Goal: Book appointment/travel/reservation

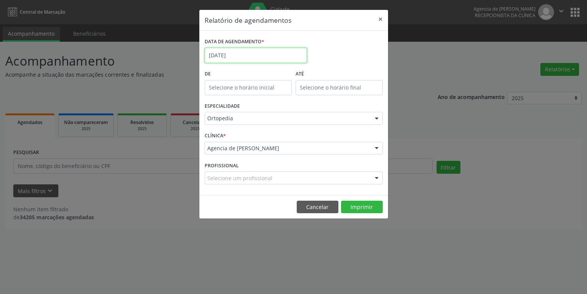
click at [264, 48] on input "[DATE]" at bounding box center [256, 55] width 102 height 15
click at [0, 0] on div "Janeiro Fevereiro Março Abril Maio Junho Julho Agosto Setembro Outubro Novembro…" at bounding box center [0, 0] width 0 height 0
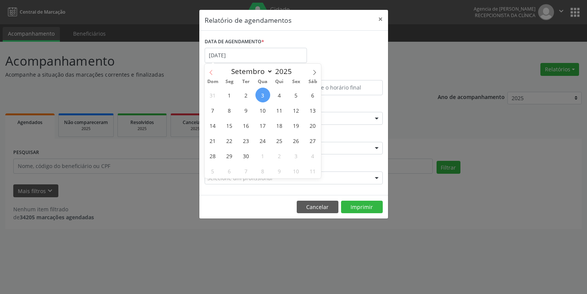
click at [216, 74] on span at bounding box center [211, 70] width 13 height 13
click at [265, 75] on select "Janeiro Fevereiro Março Abril Maio Junho Julho Agosto Setembro Outubro Novembro…" at bounding box center [250, 71] width 45 height 11
click at [308, 74] on div "Janeiro Fevereiro Março Abril Maio Junho Julho Agosto Setembro Outubro Novembro…" at bounding box center [263, 70] width 117 height 13
click at [318, 73] on span at bounding box center [314, 70] width 13 height 13
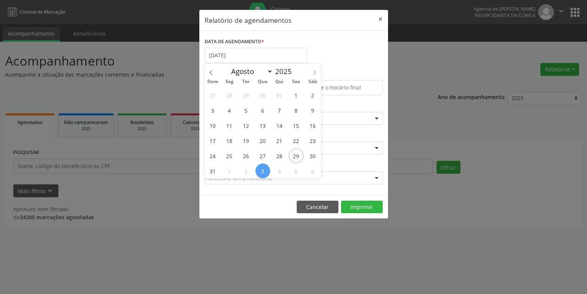
select select "8"
click at [228, 97] on span "1" at bounding box center [229, 95] width 15 height 15
type input "[DATE]"
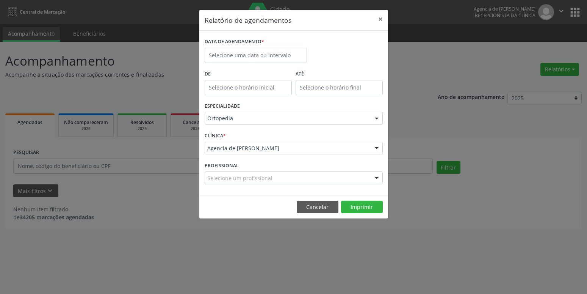
click at [363, 57] on div "DATA DE AGENDAMENTO *" at bounding box center [294, 52] width 182 height 32
click at [258, 52] on input "text" at bounding box center [256, 55] width 102 height 15
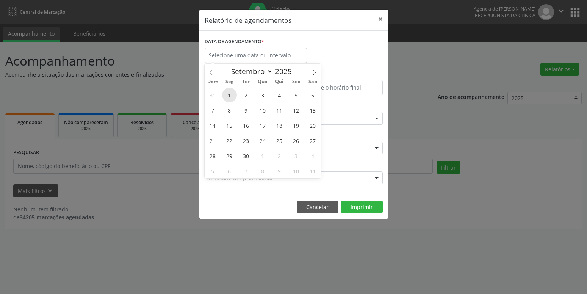
click at [225, 98] on span "1" at bounding box center [229, 95] width 15 height 15
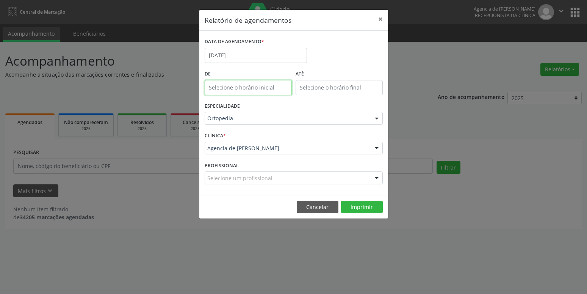
click at [236, 86] on input "text" at bounding box center [248, 87] width 87 height 15
type input "12:00"
click at [248, 76] on label "De" at bounding box center [248, 74] width 87 height 12
click at [239, 85] on input "12:00" at bounding box center [248, 87] width 87 height 15
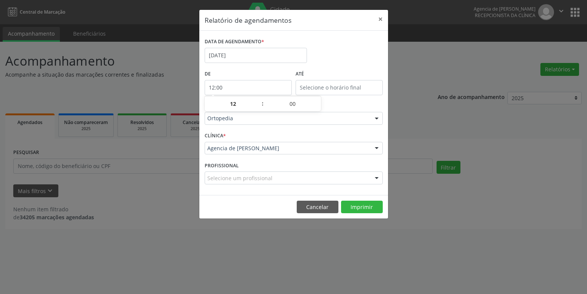
drag, startPoint x: 239, startPoint y: 85, endPoint x: 190, endPoint y: 86, distance: 49.6
click at [205, 86] on input "12:00" at bounding box center [248, 87] width 87 height 15
click at [351, 208] on button "Imprimir" at bounding box center [362, 206] width 42 height 13
click at [308, 213] on button "Cancelar" at bounding box center [318, 206] width 42 height 13
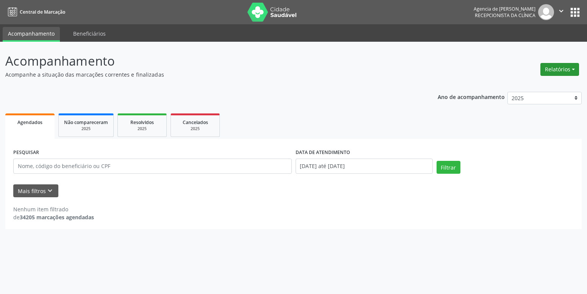
click at [562, 67] on button "Relatórios" at bounding box center [559, 69] width 39 height 13
click at [544, 83] on link "Agendamentos" at bounding box center [538, 85] width 81 height 11
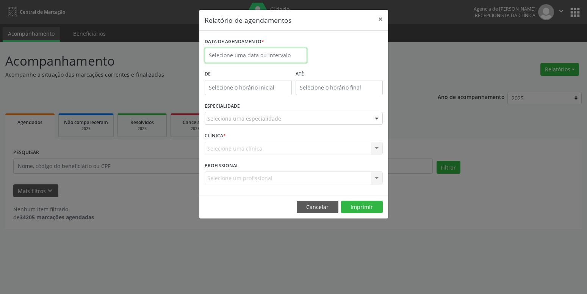
click at [249, 58] on input "text" at bounding box center [256, 55] width 102 height 15
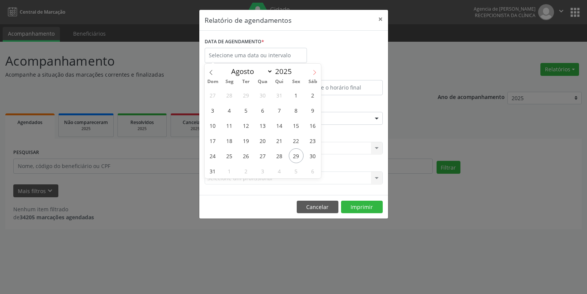
click at [315, 73] on icon at bounding box center [314, 72] width 5 height 5
select select "8"
click at [230, 99] on span "1" at bounding box center [229, 95] width 15 height 15
type input "[DATE]"
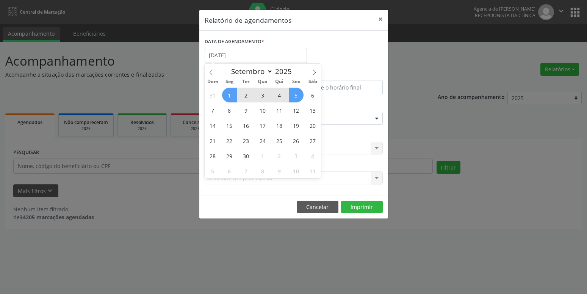
click at [355, 47] on div "DATA DE AGENDAMENTO * [DATE]" at bounding box center [294, 52] width 182 height 32
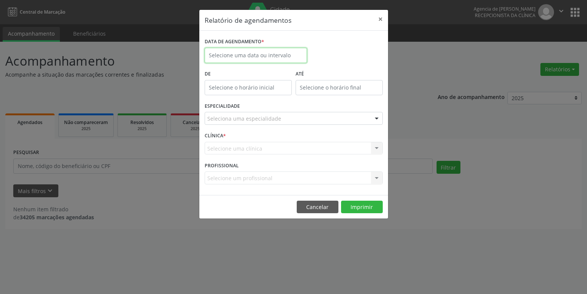
click at [292, 54] on input "text" at bounding box center [256, 55] width 102 height 15
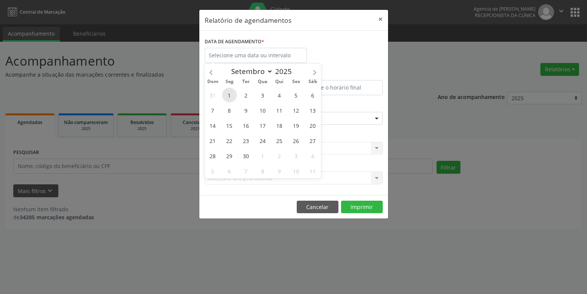
click at [228, 93] on span "1" at bounding box center [229, 95] width 15 height 15
type input "[DATE]"
click at [228, 93] on span "1" at bounding box center [229, 95] width 15 height 15
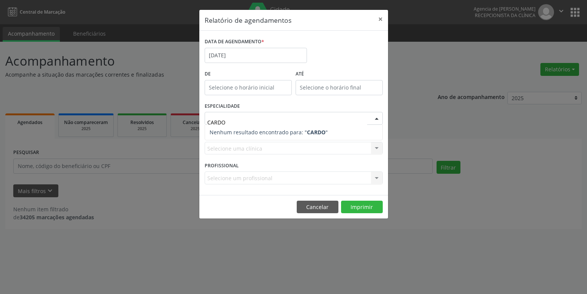
type input "CARD"
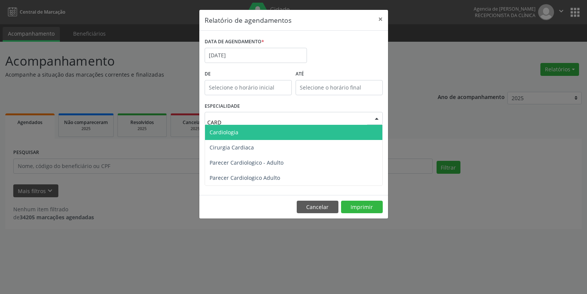
click at [233, 135] on span "Cardiologia" at bounding box center [224, 131] width 29 height 7
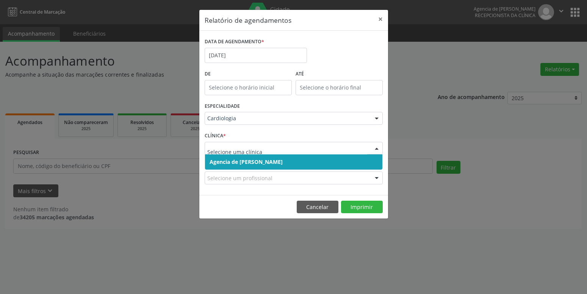
click at [232, 148] on input "text" at bounding box center [287, 151] width 160 height 15
click at [322, 128] on div "ESPECIALIDADE Cardiologia Todas as especialidades Alergologia Angiologia Arritm…" at bounding box center [294, 115] width 182 height 30
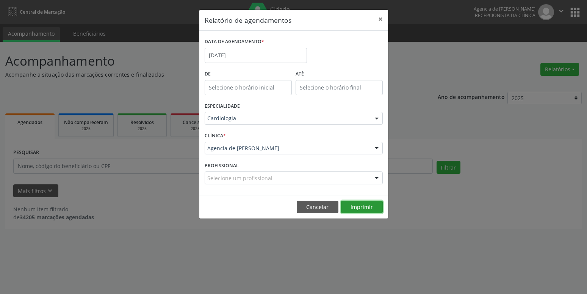
click at [363, 212] on button "Imprimir" at bounding box center [362, 206] width 42 height 13
click at [323, 201] on button "Cancelar" at bounding box center [318, 206] width 42 height 13
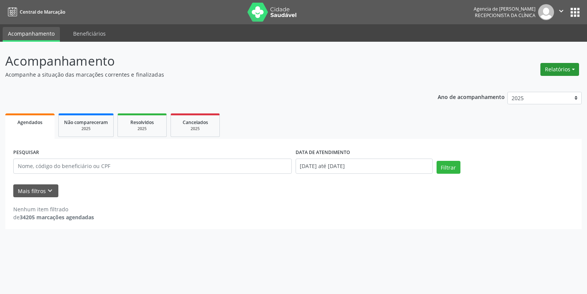
click at [548, 69] on button "Relatórios" at bounding box center [559, 69] width 39 height 13
click at [543, 83] on link "Agendamentos" at bounding box center [538, 85] width 81 height 11
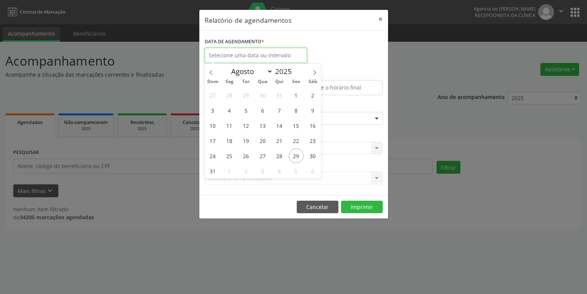
click at [239, 52] on input "text" at bounding box center [256, 55] width 102 height 15
click at [317, 71] on icon at bounding box center [314, 72] width 5 height 5
select select "8"
click at [225, 95] on span "1" at bounding box center [229, 95] width 15 height 15
type input "[DATE]"
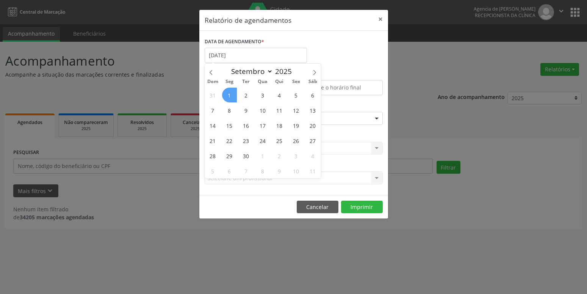
click at [225, 95] on span "1" at bounding box center [229, 95] width 15 height 15
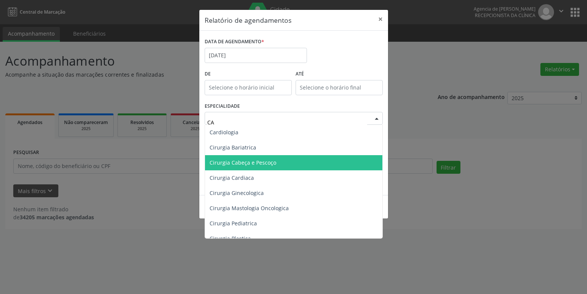
type input "C"
type input "CIRUR"
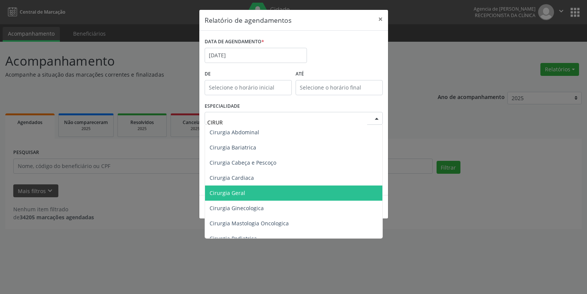
click at [242, 194] on span "Cirurgia Geral" at bounding box center [228, 192] width 36 height 7
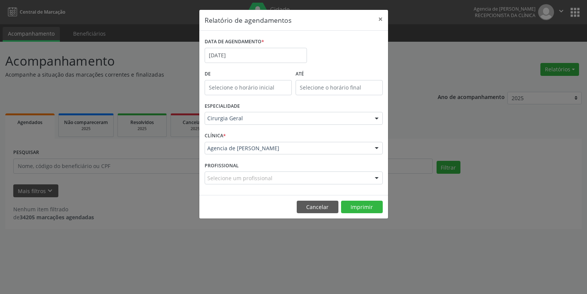
click at [251, 173] on div "Selecione um profissional" at bounding box center [294, 177] width 178 height 13
click at [251, 173] on div at bounding box center [294, 177] width 178 height 13
click at [376, 208] on button "Imprimir" at bounding box center [362, 206] width 42 height 13
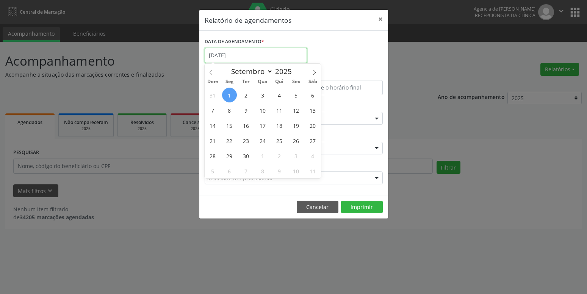
click at [239, 56] on input "[DATE]" at bounding box center [256, 55] width 102 height 15
click at [244, 95] on span "2" at bounding box center [246, 95] width 15 height 15
type input "[DATE]"
click at [244, 95] on span "2" at bounding box center [246, 95] width 15 height 15
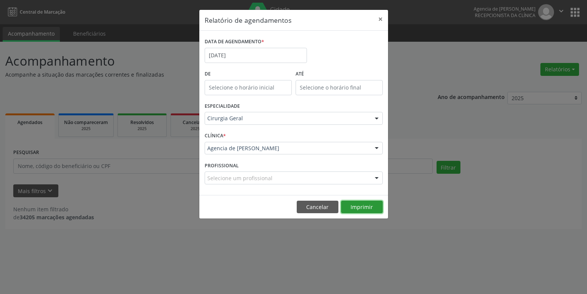
click at [350, 208] on button "Imprimir" at bounding box center [362, 206] width 42 height 13
click at [238, 122] on div at bounding box center [294, 118] width 178 height 13
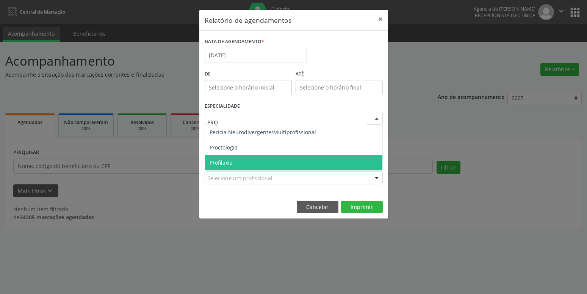
type input "PROC"
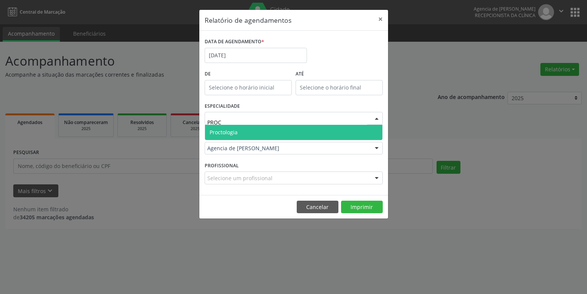
click at [260, 130] on span "Proctologia" at bounding box center [293, 132] width 177 height 15
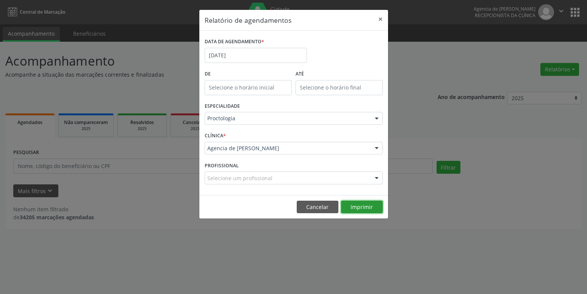
click at [366, 210] on button "Imprimir" at bounding box center [362, 206] width 42 height 13
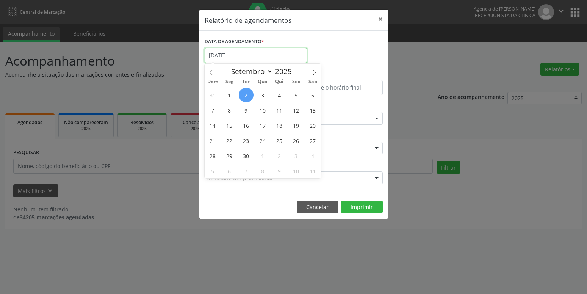
click at [254, 52] on input "[DATE]" at bounding box center [256, 55] width 102 height 15
click at [250, 108] on span "9" at bounding box center [246, 110] width 15 height 15
type input "[DATE]"
click at [243, 114] on span "9" at bounding box center [246, 110] width 15 height 15
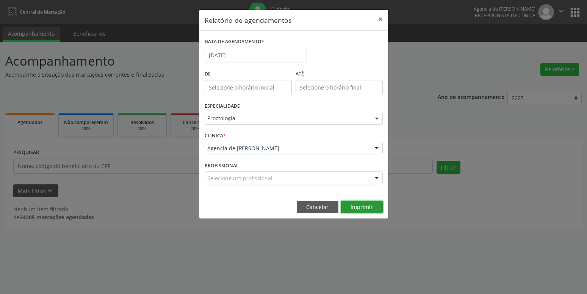
click at [357, 212] on button "Imprimir" at bounding box center [362, 206] width 42 height 13
